Goal: Information Seeking & Learning: Understand process/instructions

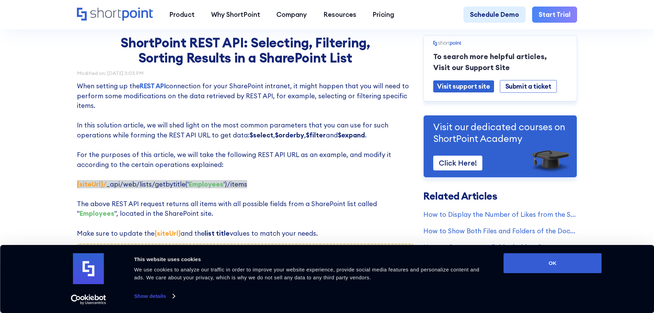
scroll to position [69, 0]
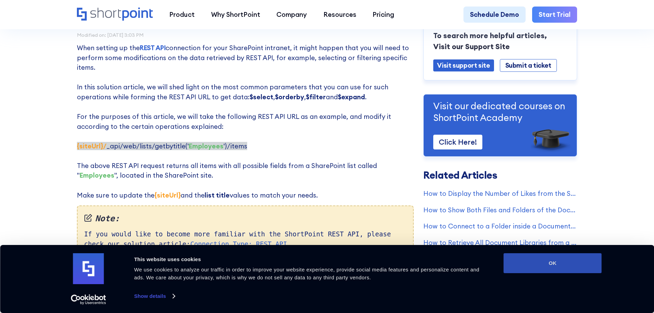
click at [571, 266] on button "OK" at bounding box center [553, 263] width 98 height 20
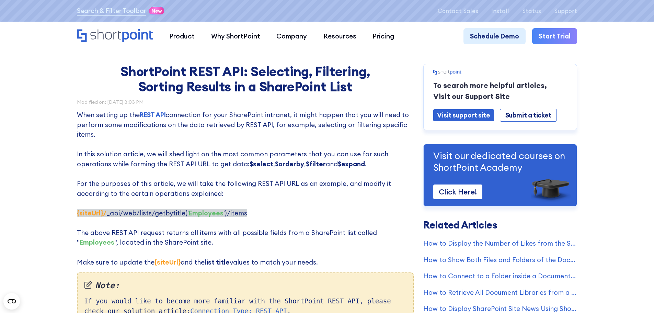
scroll to position [0, 0]
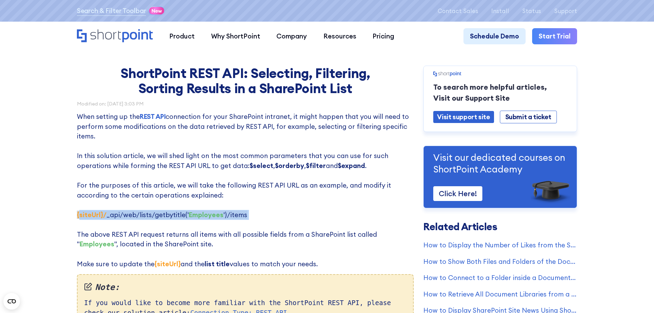
drag, startPoint x: 76, startPoint y: 213, endPoint x: 243, endPoint y: 224, distance: 167.2
click at [243, 224] on p "When setting up the REST API connection for your SharePoint intranet, it might …" at bounding box center [245, 190] width 337 height 157
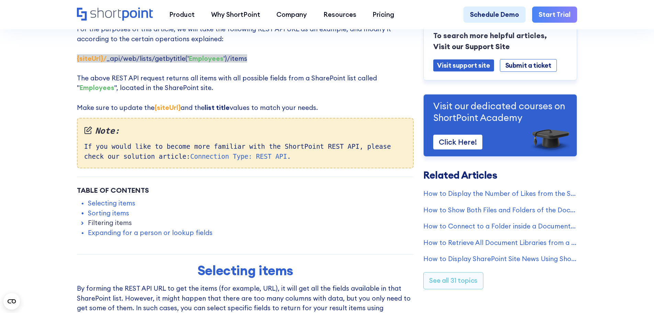
scroll to position [240, 0]
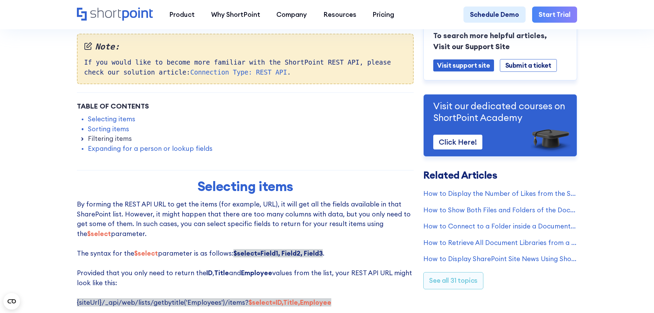
click at [80, 141] on icon at bounding box center [82, 139] width 7 height 7
click at [93, 121] on link "Selecting items" at bounding box center [111, 119] width 47 height 10
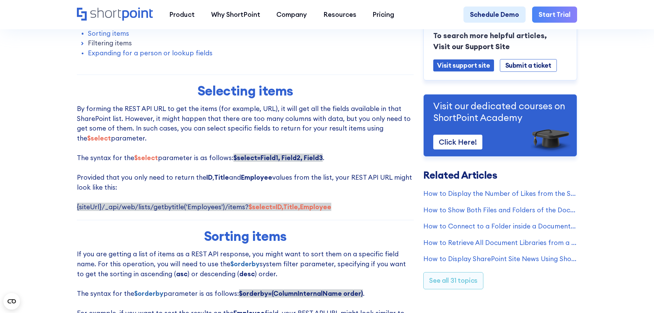
scroll to position [508, 0]
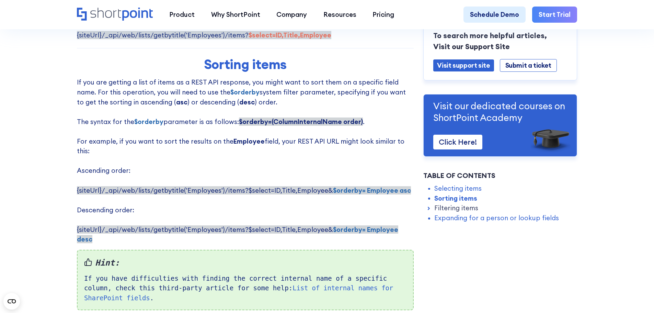
click at [154, 113] on p "If you are getting a list of items as a REST API response, you might want to so…" at bounding box center [245, 160] width 337 height 167
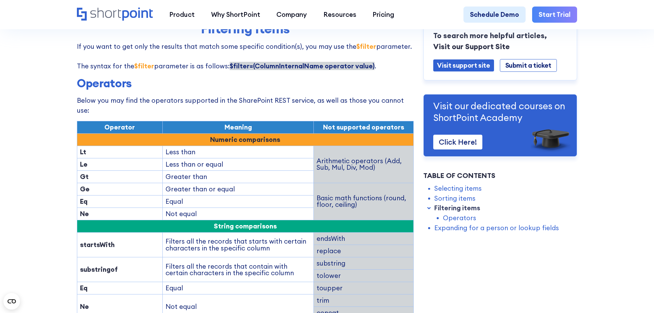
scroll to position [920, 0]
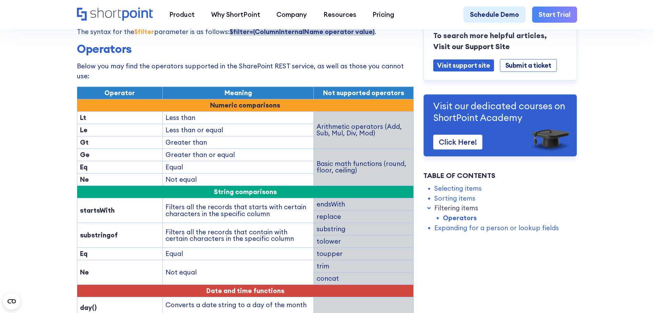
click at [88, 136] on td "Gt" at bounding box center [120, 142] width 86 height 12
click at [176, 148] on td "Greater than or equal" at bounding box center [238, 154] width 151 height 12
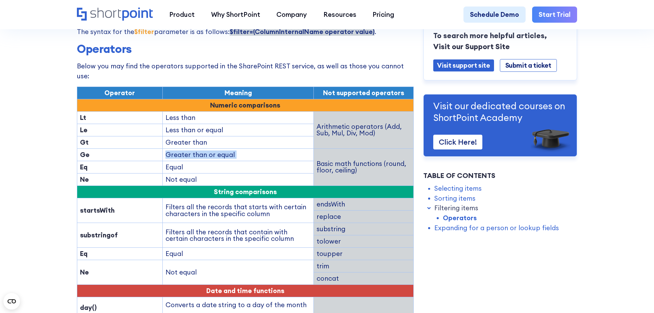
click at [176, 148] on td "Greater than or equal" at bounding box center [238, 154] width 151 height 12
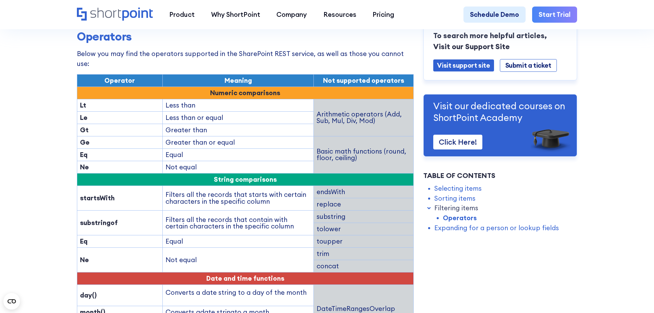
click at [171, 138] on tbody "Operator Meaning Not supported operators Numeric comparisons Lt Less than Arith…" at bounding box center [245, 238] width 337 height 329
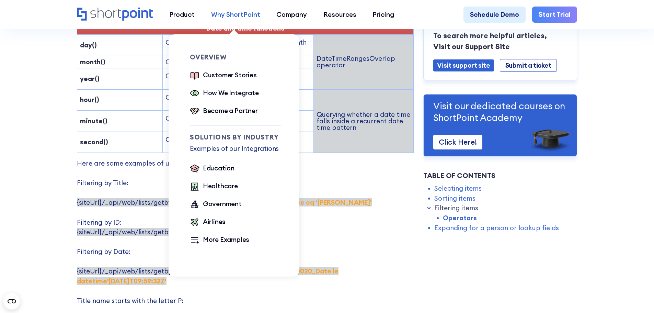
scroll to position [1194, 0]
